Goal: Task Accomplishment & Management: Manage account settings

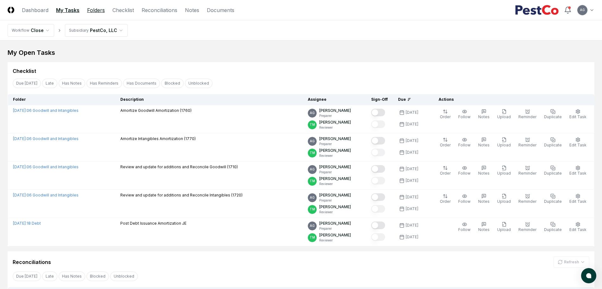
click at [97, 11] on link "Folders" at bounding box center [96, 10] width 18 height 8
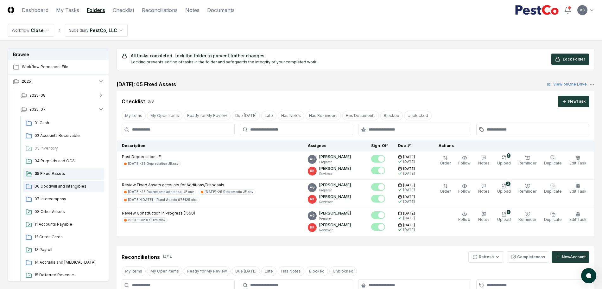
click at [60, 186] on span "06 Goodwill and Intangibles" at bounding box center [68, 186] width 67 height 6
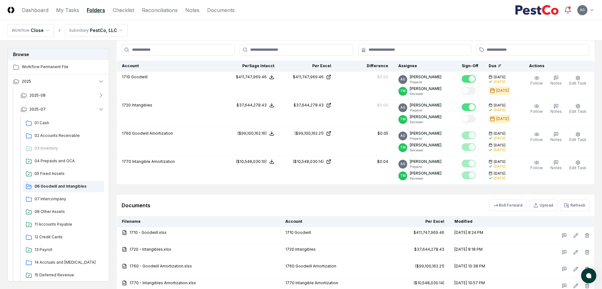
scroll to position [238, 0]
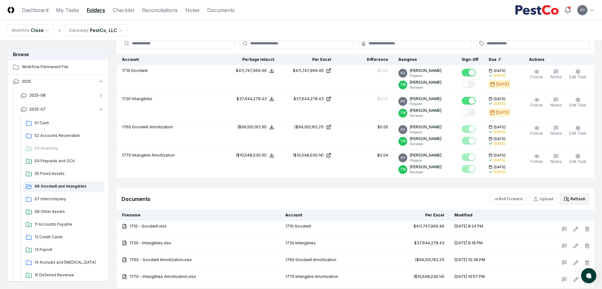
click at [568, 198] on icon at bounding box center [566, 198] width 4 height 3
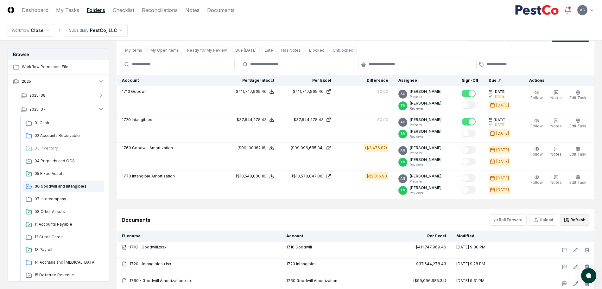
scroll to position [203, 0]
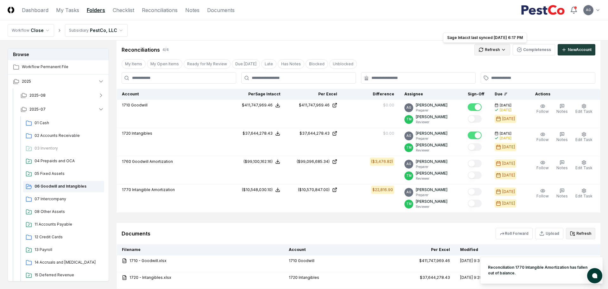
click at [486, 53] on html "CloseCore Dashboard My Tasks Folders Checklist Reconciliations Notes Documents …" at bounding box center [304, 82] width 608 height 571
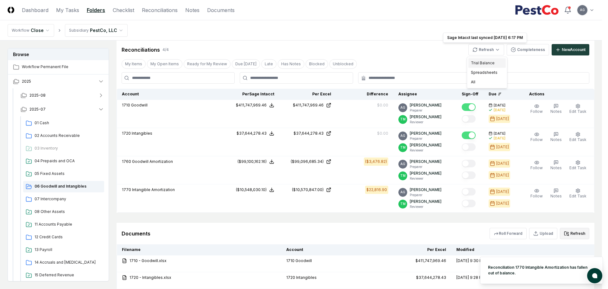
click at [486, 63] on div "Trial Balance" at bounding box center [486, 63] width 37 height 10
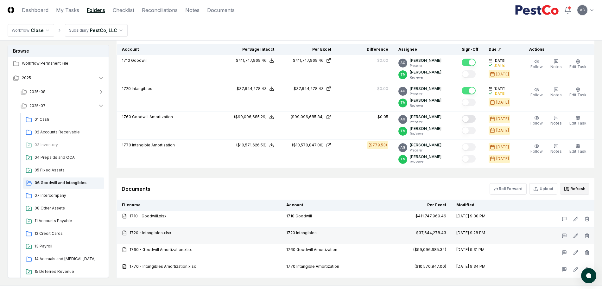
scroll to position [282, 0]
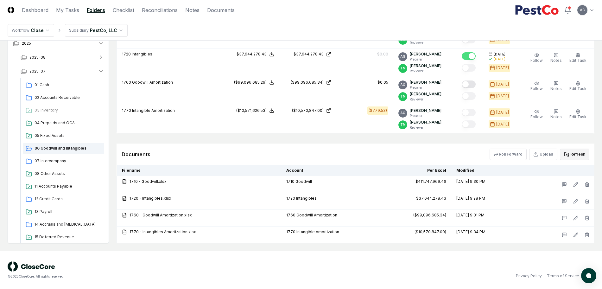
click at [571, 153] on button "Refresh" at bounding box center [574, 154] width 29 height 11
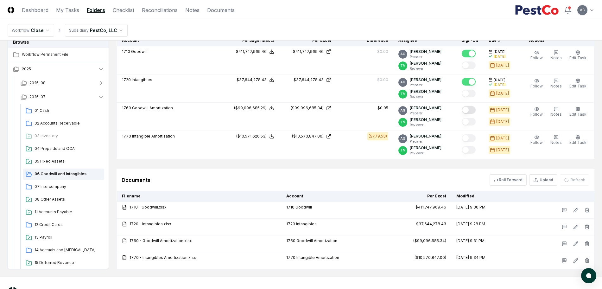
scroll to position [243, 0]
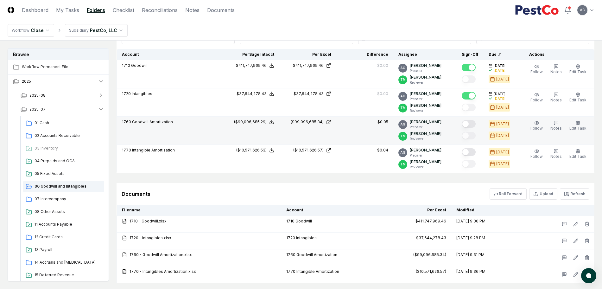
click at [471, 126] on button "Mark complete" at bounding box center [469, 124] width 14 height 8
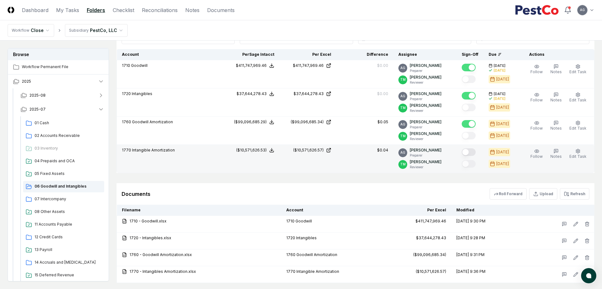
click at [474, 151] on button "Mark complete" at bounding box center [469, 152] width 14 height 8
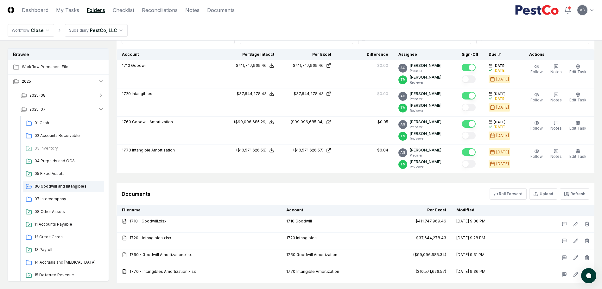
click at [465, 196] on div "Documents Roll Forward Upload Refresh" at bounding box center [356, 193] width 468 height 11
click at [235, 193] on div "Documents Roll Forward Upload Refresh" at bounding box center [356, 193] width 468 height 11
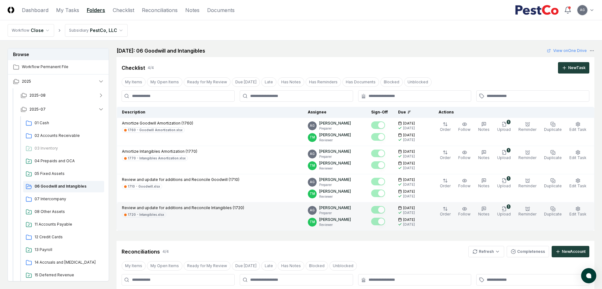
scroll to position [0, 0]
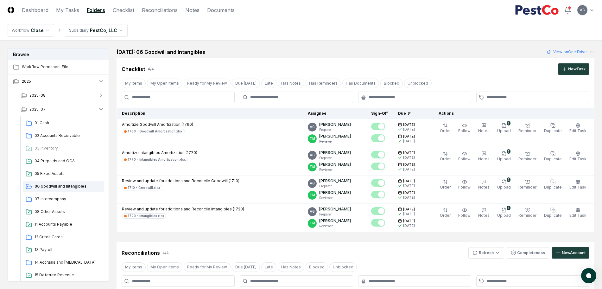
click at [301, 51] on div "[DATE]: 06 Goodwill and Intangibles View on One Drive" at bounding box center [356, 52] width 478 height 8
